Goal: Task Accomplishment & Management: Manage account settings

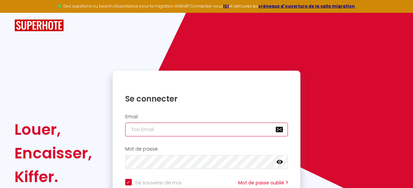
click at [148, 133] on input "email" at bounding box center [206, 130] width 163 height 14
type input "[EMAIL_ADDRESS][DOMAIN_NAME]"
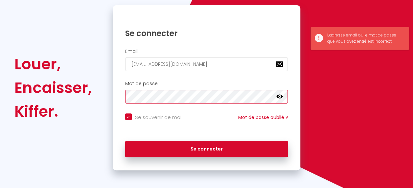
scroll to position [67, 0]
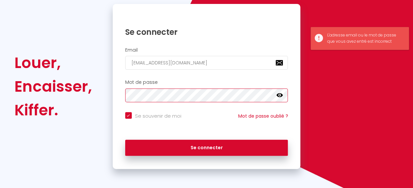
click at [125, 140] on button "Se connecter" at bounding box center [206, 148] width 163 height 16
checkbox input "true"
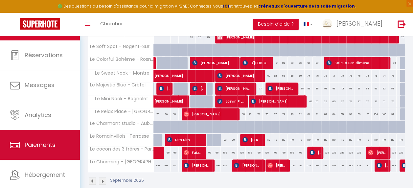
scroll to position [42, 0]
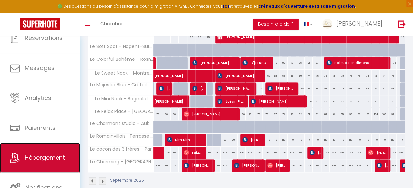
click at [39, 164] on link "Hébergement" at bounding box center [40, 158] width 80 height 30
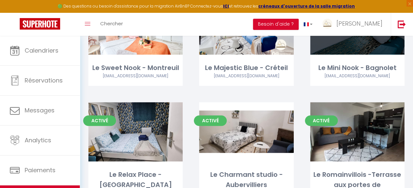
scroll to position [197, 0]
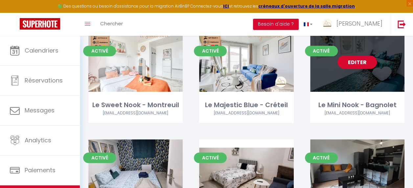
click at [365, 62] on link "Editer" at bounding box center [356, 62] width 39 height 13
select select "3"
select select "2"
select select "1"
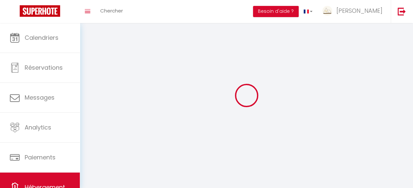
select select
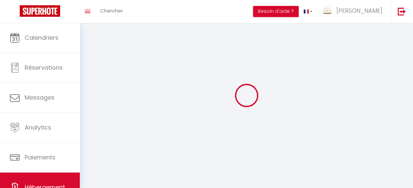
checkbox input "false"
select select
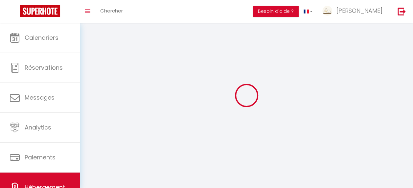
select select
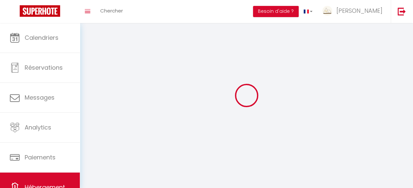
select select
checkbox input "false"
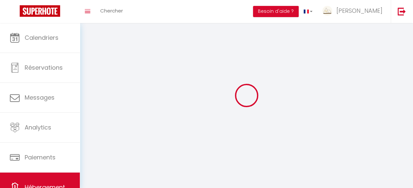
select select
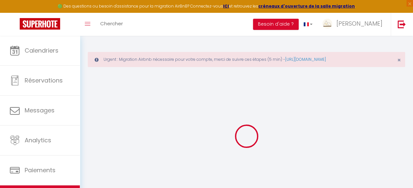
checkbox input "true"
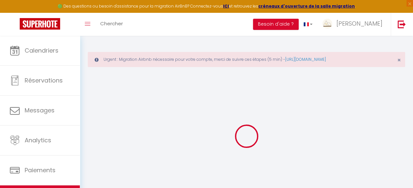
select select "1"
checkbox input "false"
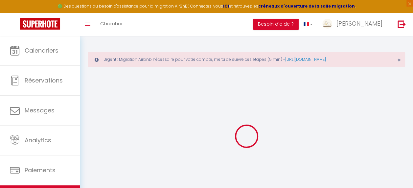
checkbox input "false"
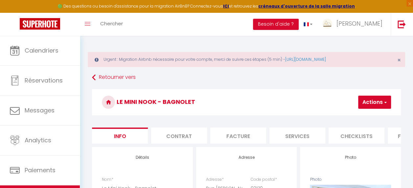
checkbox input "false"
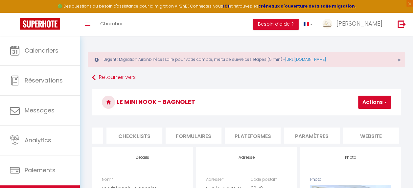
scroll to position [0, 226]
click at [318, 134] on li "Paramètres" at bounding box center [308, 135] width 56 height 16
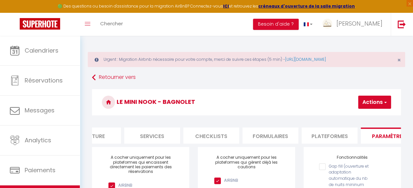
scroll to position [0, 142]
click at [322, 135] on li "Plateformes" at bounding box center [333, 135] width 56 height 16
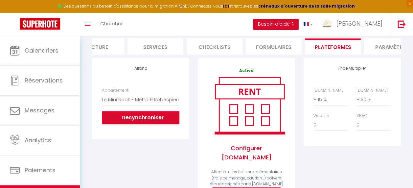
scroll to position [99, 0]
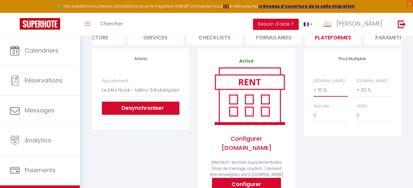
click at [329, 96] on select "0 + 1 % + 2 % + 3 % + 4 % + 5 % + 6 % + 7 % + 8 % + 9 %" at bounding box center [330, 90] width 35 height 12
select select "+ 22 %"
click at [313, 88] on select "0 + 1 % + 2 % + 3 % + 4 % + 5 % + 6 % + 7 % + 8 % + 9 %" at bounding box center [330, 90] width 35 height 12
click at [326, 136] on div "Price Multiplier [DOMAIN_NAME] 0 + 1 % + 2 % + 3 % + 4 % + 5 % + 6 % + 7 %" at bounding box center [352, 92] width 97 height 88
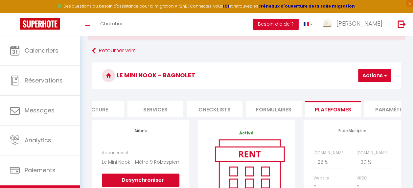
scroll to position [0, 0]
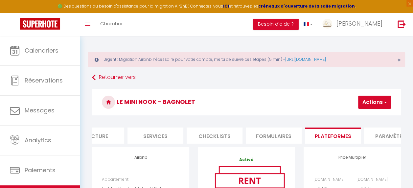
click at [375, 108] on h3 "Le Mini Nook - Bagnolet" at bounding box center [246, 102] width 309 height 26
click at [373, 100] on button "Actions" at bounding box center [374, 102] width 33 height 13
click at [365, 114] on link "Enregistrer" at bounding box center [365, 116] width 52 height 9
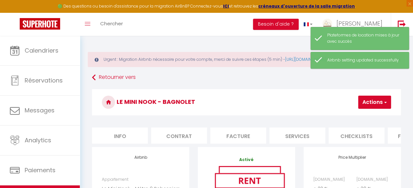
click at [173, 132] on li "Contrat" at bounding box center [179, 135] width 56 height 16
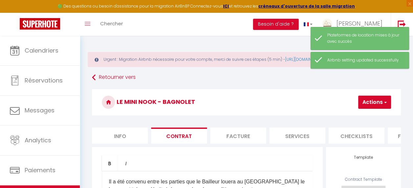
scroll to position [0, 85]
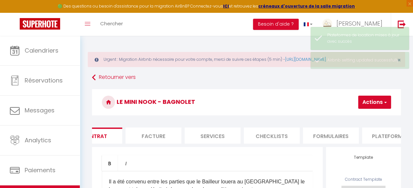
click at [212, 140] on li "Services" at bounding box center [213, 135] width 56 height 16
select select
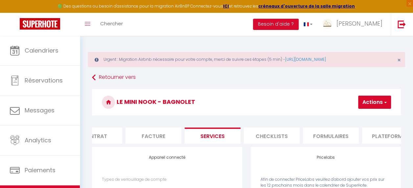
click at [264, 133] on li "Checklists" at bounding box center [272, 135] width 56 height 16
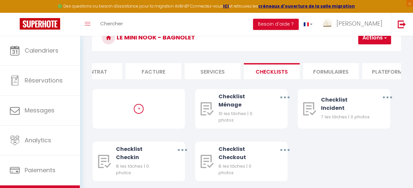
scroll to position [66, 0]
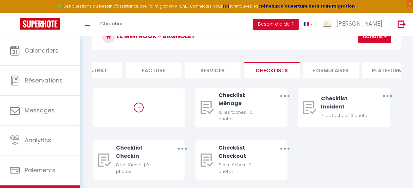
click at [311, 71] on li "Formulaires" at bounding box center [331, 70] width 56 height 16
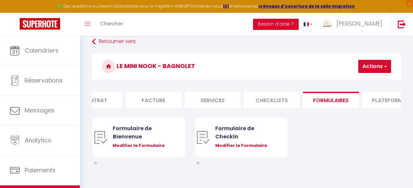
drag, startPoint x: 271, startPoint y: 104, endPoint x: 335, endPoint y: 102, distance: 63.8
click at [335, 102] on ul "Info Contrat Facture Services Checklists Formulaires Plateformes Paramètres web…" at bounding box center [246, 100] width 309 height 16
drag, startPoint x: 335, startPoint y: 102, endPoint x: 382, endPoint y: 95, distance: 47.8
click at [382, 95] on li "Plateformes" at bounding box center [390, 100] width 56 height 16
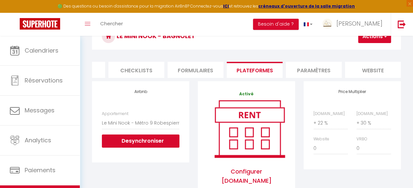
scroll to position [0, 228]
click at [310, 72] on li "Paramètres" at bounding box center [306, 70] width 56 height 16
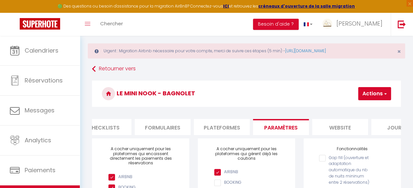
scroll to position [0, 254]
click at [355, 125] on li "website" at bounding box center [339, 127] width 56 height 16
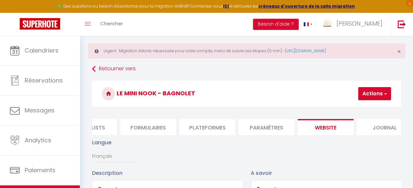
scroll to position [0, 283]
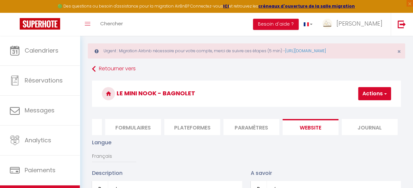
click at [374, 126] on li "Journal" at bounding box center [370, 127] width 56 height 16
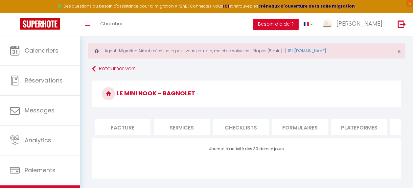
scroll to position [0, 0]
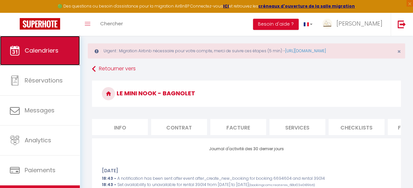
click at [56, 56] on link "Calendriers" at bounding box center [40, 51] width 80 height 30
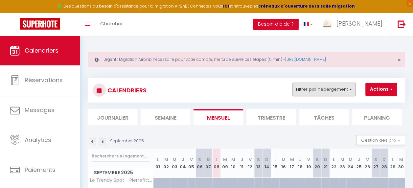
click at [345, 95] on button "Filtrer par hébergement" at bounding box center [323, 89] width 63 height 13
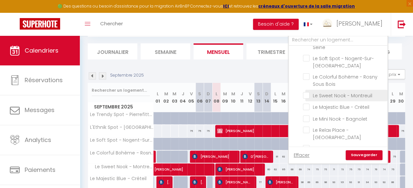
scroll to position [33, 0]
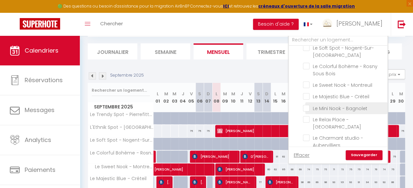
click at [322, 105] on input "Le Mini Nook - Bagnolet" at bounding box center [344, 107] width 82 height 7
checkbox input "true"
checkbox input "false"
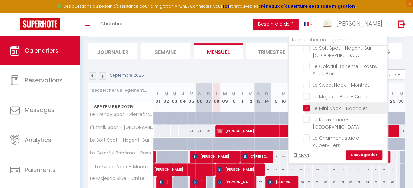
checkbox input "false"
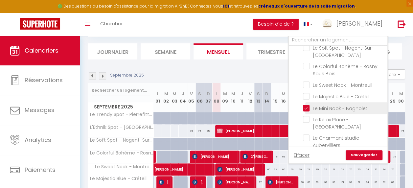
checkbox input "false"
click at [356, 154] on link "Sauvegarder" at bounding box center [364, 155] width 37 height 10
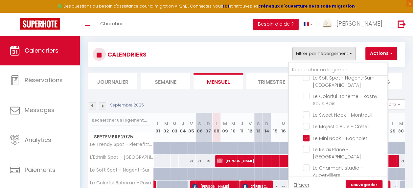
select select
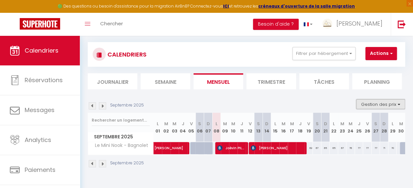
click at [377, 104] on button "Gestion des prix" at bounding box center [380, 104] width 49 height 10
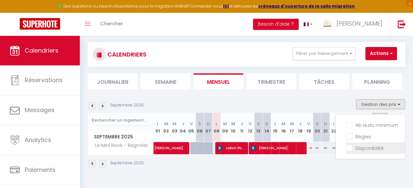
click at [359, 148] on input "Disponibilité" at bounding box center [375, 147] width 59 height 7
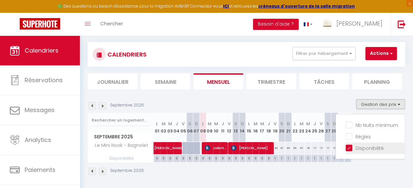
click at [361, 149] on input "Disponibilité" at bounding box center [375, 147] width 59 height 7
checkbox input "false"
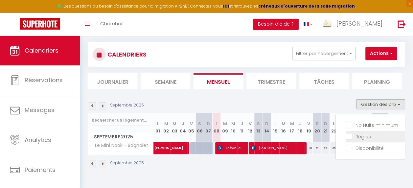
click at [361, 135] on input "Règles" at bounding box center [375, 136] width 59 height 7
checkbox input "true"
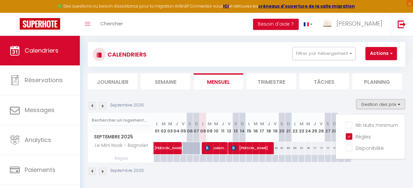
click at [238, 167] on div "Septembre 2025" at bounding box center [246, 171] width 317 height 19
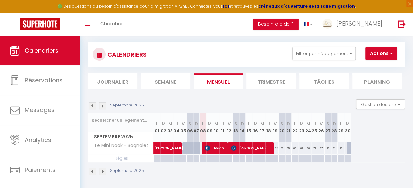
click at [195, 157] on div at bounding box center [196, 159] width 7 height 8
type input "Dim 07 Septembre 2025"
type input "Lun 08 Septembre 2025"
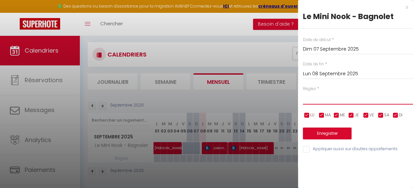
click at [313, 97] on select "Aucun No Checkin No Checkout Pas d'arrivée / Pas de départ" at bounding box center [358, 98] width 110 height 12
select select "1"
click at [303, 92] on select "Aucun No Checkin No Checkout Pas d'arrivée / Pas de départ" at bounding box center [358, 98] width 110 height 12
click at [310, 116] on span "LU" at bounding box center [312, 115] width 4 height 6
checkbox input "false"
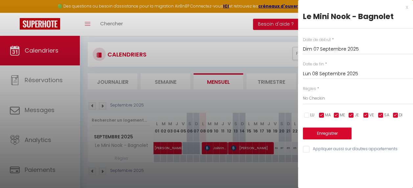
click at [321, 115] on input "checkbox" at bounding box center [321, 115] width 7 height 7
checkbox input "false"
drag, startPoint x: 335, startPoint y: 115, endPoint x: 346, endPoint y: 115, distance: 11.8
click at [336, 115] on input "checkbox" at bounding box center [336, 115] width 7 height 7
checkbox input "false"
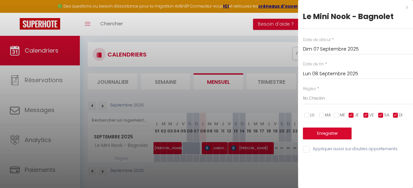
click at [352, 114] on input "checkbox" at bounding box center [351, 115] width 7 height 7
checkbox input "false"
click at [367, 115] on input "checkbox" at bounding box center [366, 115] width 7 height 7
checkbox input "false"
click at [382, 116] on input "checkbox" at bounding box center [381, 115] width 7 height 7
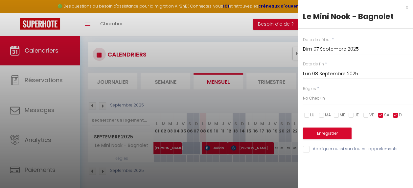
checkbox input "false"
click at [394, 116] on input "checkbox" at bounding box center [395, 115] width 7 height 7
checkbox input "true"
click at [331, 71] on input "Lun 08 Septembre 2025" at bounding box center [358, 74] width 110 height 9
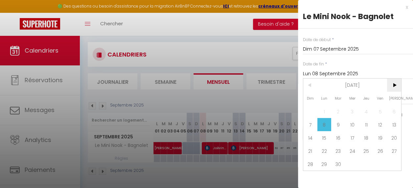
click at [398, 86] on span ">" at bounding box center [394, 85] width 14 height 13
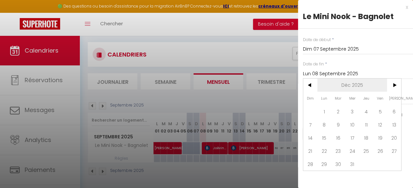
click at [362, 84] on span "Déc 2025" at bounding box center [352, 85] width 70 height 13
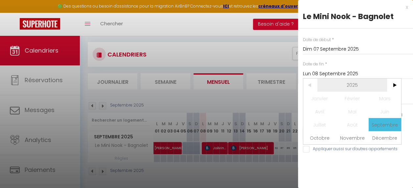
click at [358, 86] on span "2025" at bounding box center [352, 85] width 70 height 13
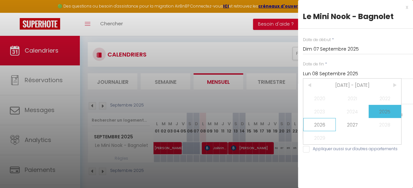
click at [315, 124] on span "2026" at bounding box center [319, 124] width 33 height 13
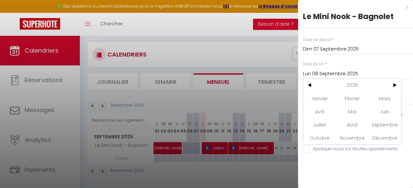
click at [385, 140] on span "Décembre" at bounding box center [385, 137] width 33 height 13
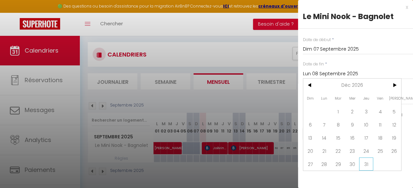
click at [370, 169] on span "31" at bounding box center [366, 163] width 14 height 13
type input "Jeu 31 Décembre 2026"
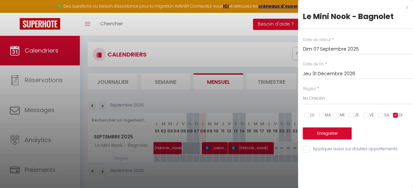
click at [333, 132] on button "Enregistrer" at bounding box center [327, 133] width 49 height 12
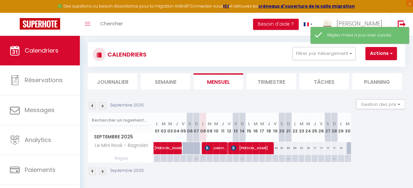
click at [233, 173] on div "Septembre 2025" at bounding box center [246, 171] width 317 height 19
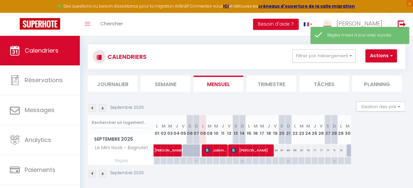
scroll to position [41, 0]
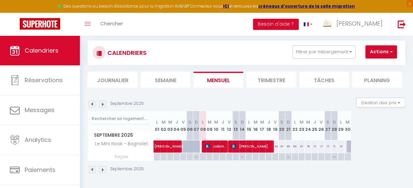
click at [227, 163] on div "Septembre 2025" at bounding box center [246, 170] width 317 height 19
